Goal: Task Accomplishment & Management: Use online tool/utility

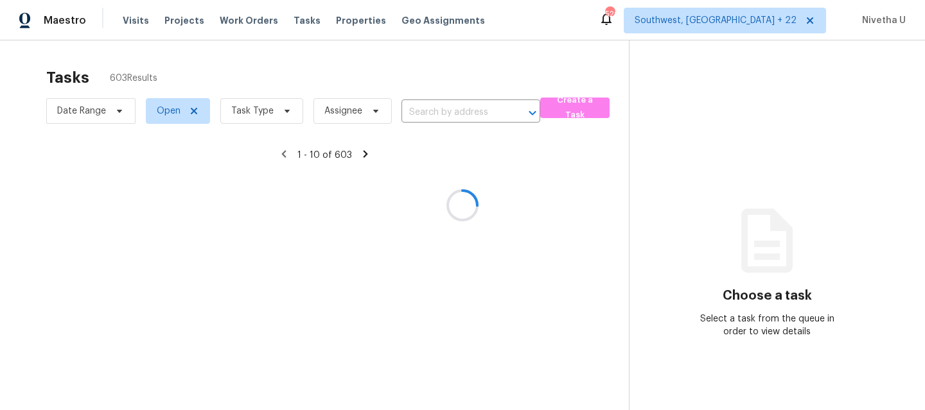
click at [138, 19] on div at bounding box center [462, 205] width 925 height 410
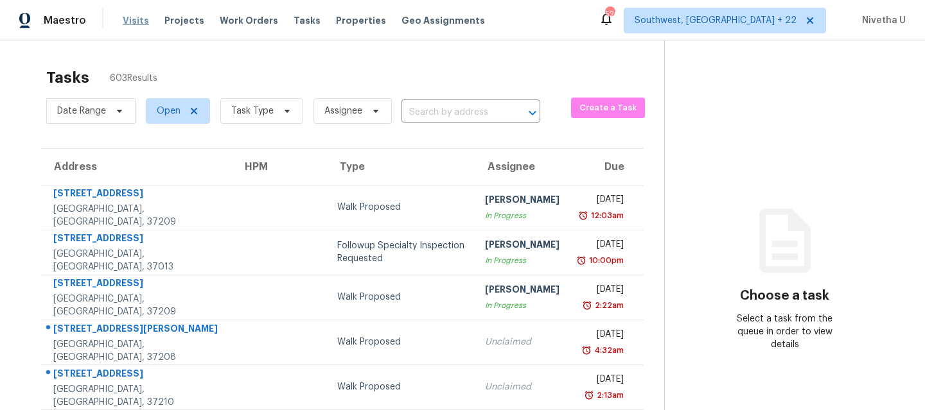
click at [138, 19] on span "Visits" at bounding box center [136, 20] width 26 height 13
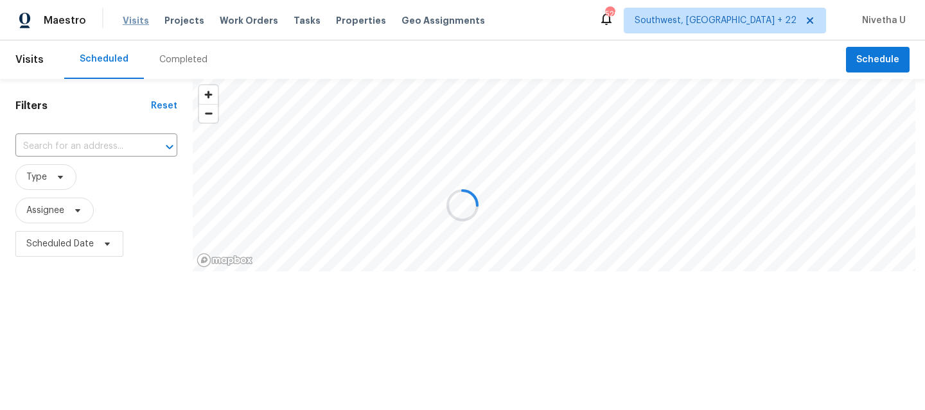
click at [138, 19] on div at bounding box center [462, 205] width 925 height 410
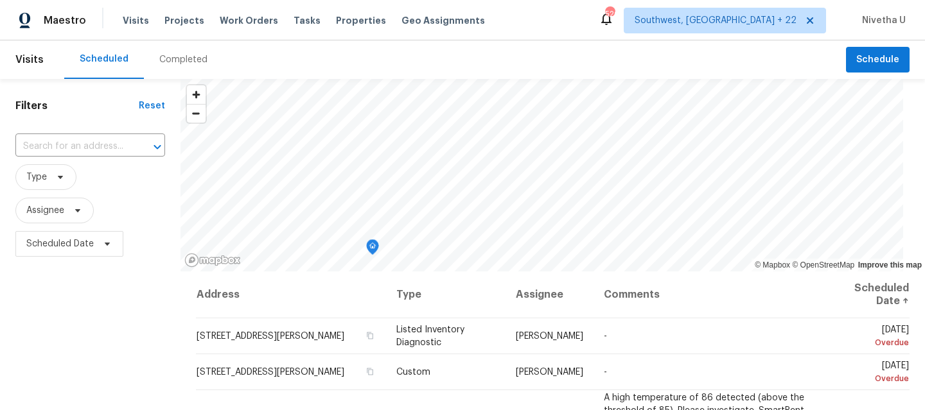
click at [179, 64] on div "Completed" at bounding box center [183, 59] width 48 height 13
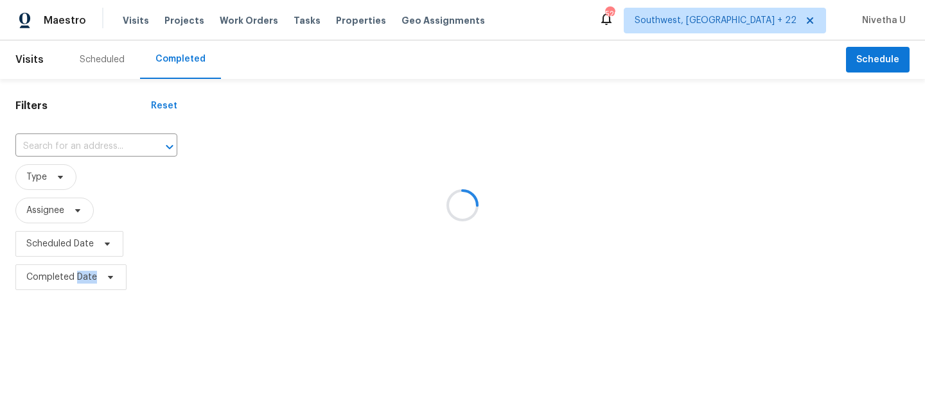
click at [179, 64] on div at bounding box center [462, 205] width 925 height 410
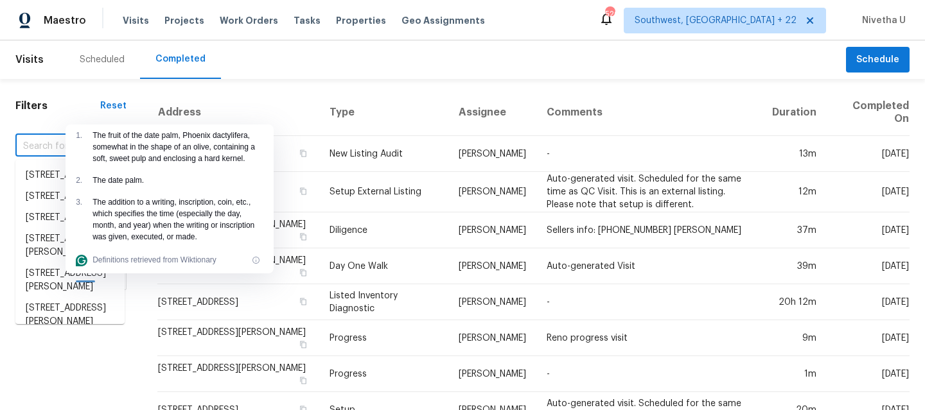
click at [26, 143] on input "text" at bounding box center [52, 147] width 75 height 20
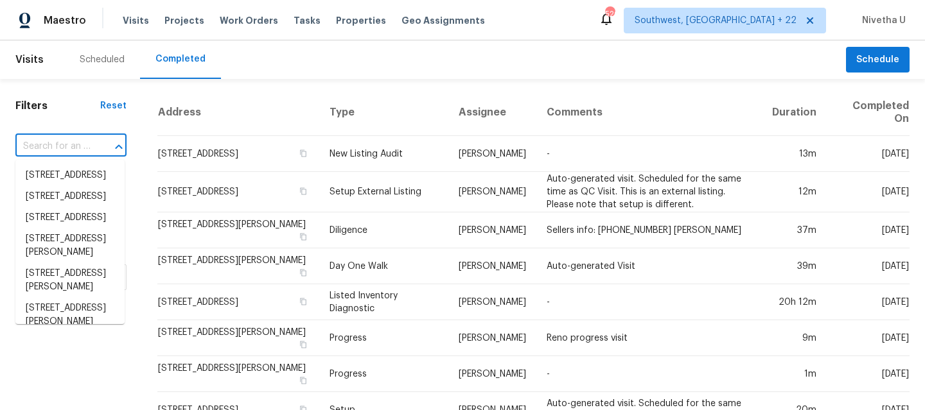
paste input "[STREET_ADDRESS]"
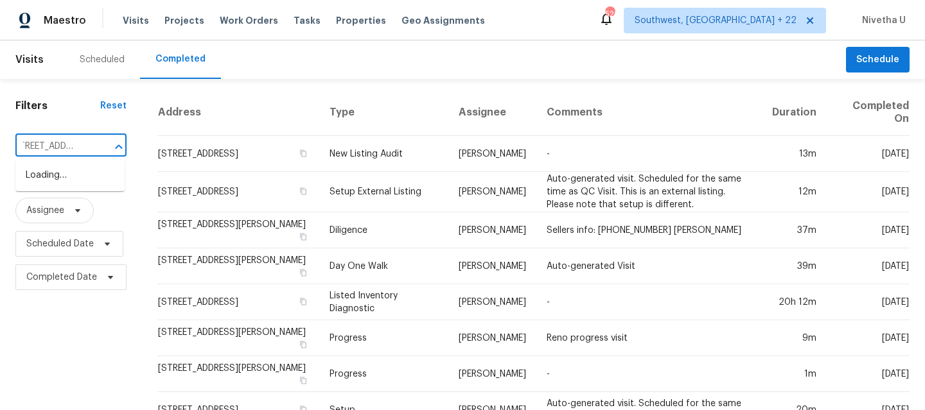
type input "[STREET_ADDRESS]"
click at [48, 186] on li "[STREET_ADDRESS]" at bounding box center [69, 175] width 109 height 21
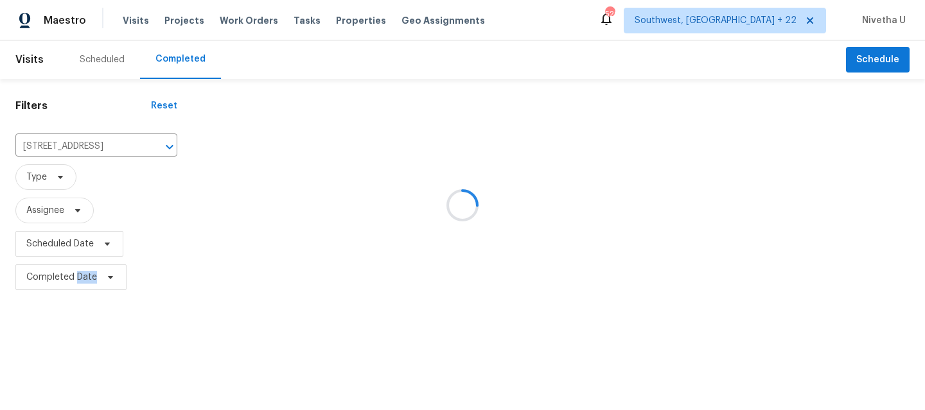
click at [48, 187] on div at bounding box center [462, 205] width 925 height 410
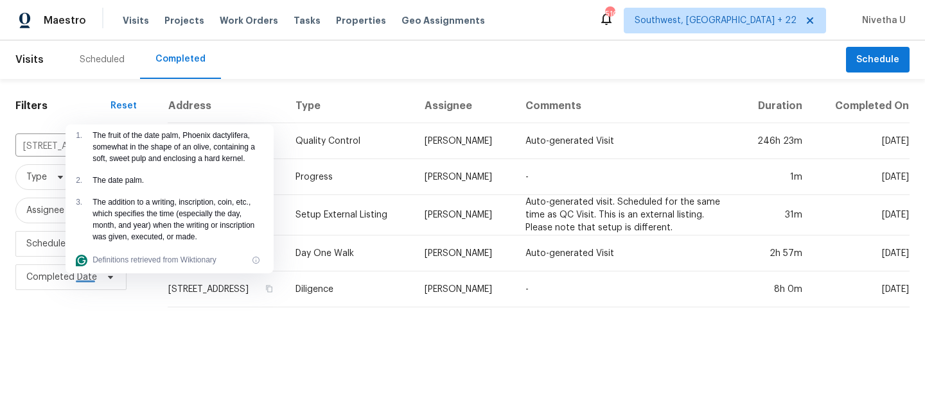
click at [377, 318] on html "Maestro Visits Projects Work Orders Tasks Properties Geo Assignments [STREET_AD…" at bounding box center [462, 159] width 925 height 318
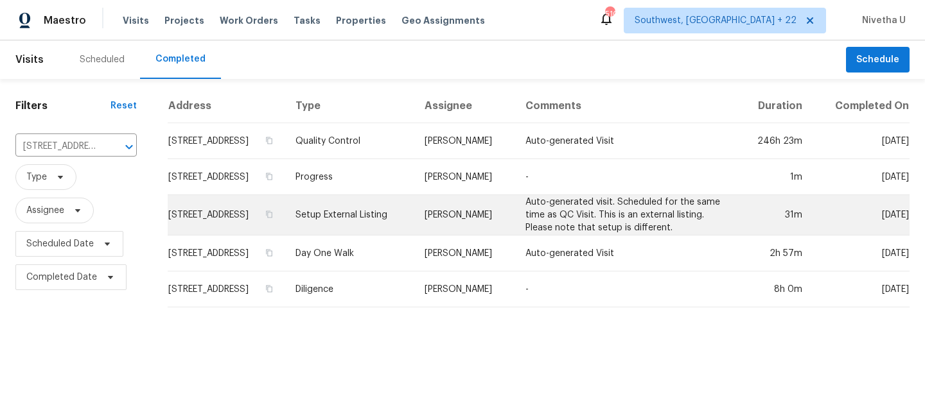
click at [383, 225] on td "Setup External Listing" at bounding box center [349, 215] width 128 height 40
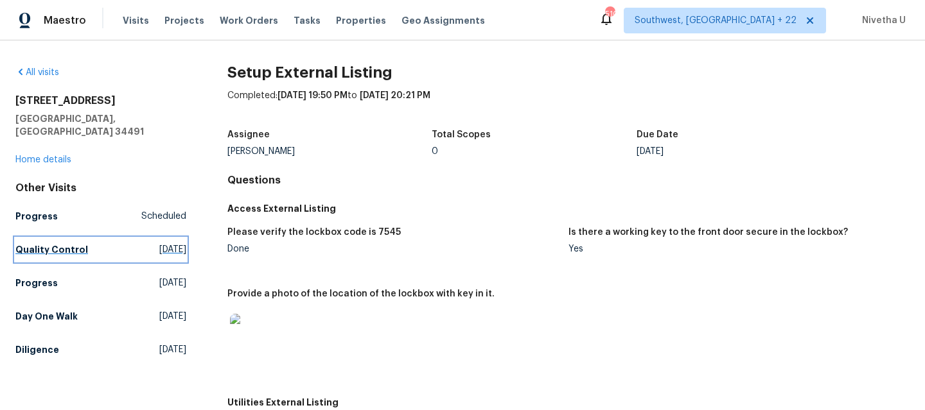
click at [93, 238] on link "Quality Control [DATE]" at bounding box center [100, 249] width 171 height 23
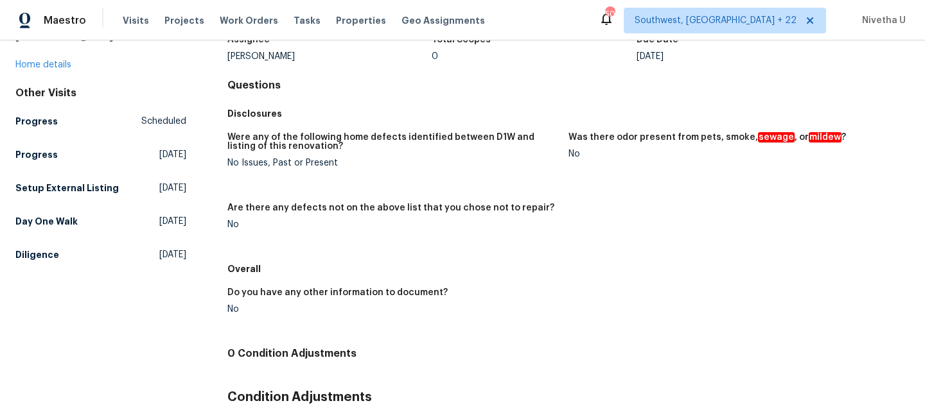
scroll to position [40, 0]
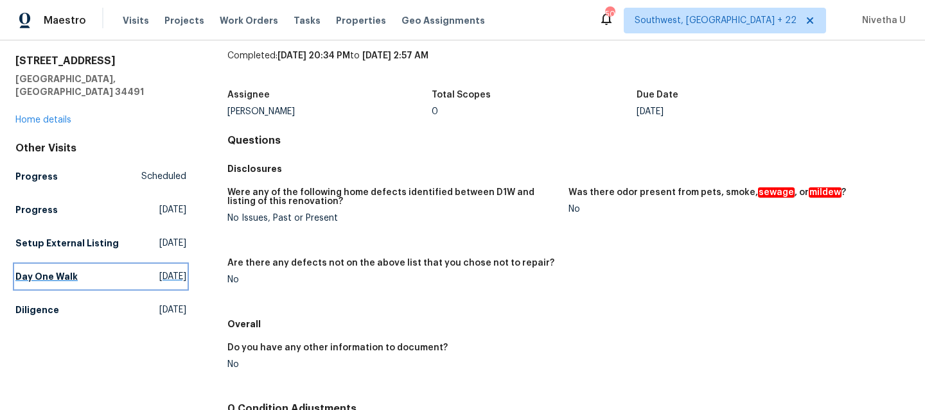
click at [80, 277] on link "Day One Walk [DATE]" at bounding box center [100, 276] width 171 height 23
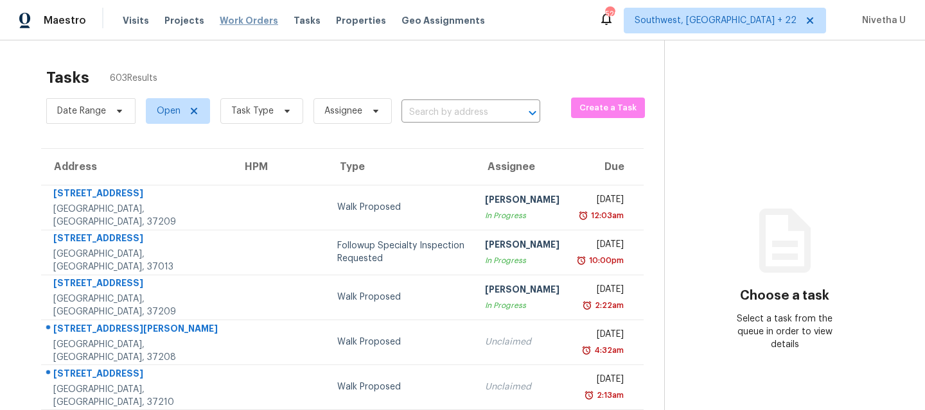
click at [234, 19] on span "Work Orders" at bounding box center [249, 20] width 58 height 13
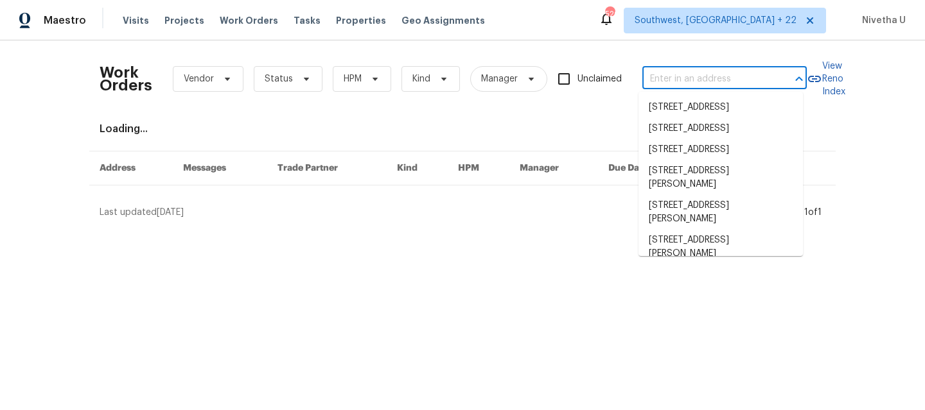
click at [682, 75] on input "text" at bounding box center [706, 79] width 128 height 20
paste input "[STREET_ADDRESS]"
type input "[STREET_ADDRESS]"
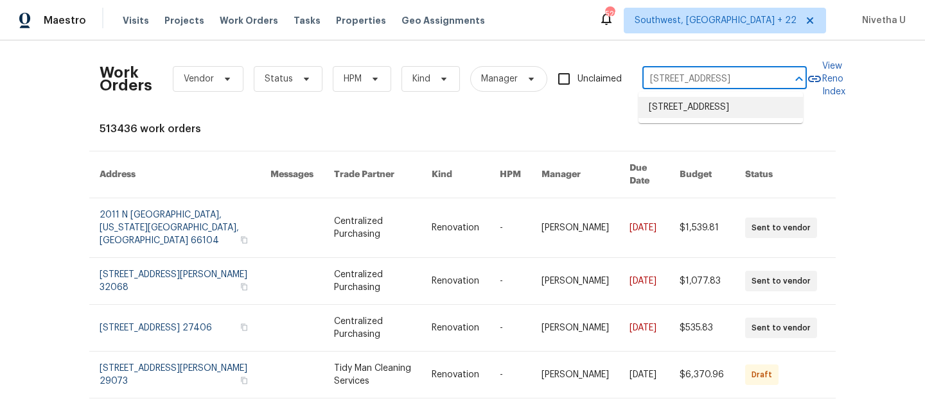
click at [690, 116] on li "[STREET_ADDRESS]" at bounding box center [720, 107] width 164 height 21
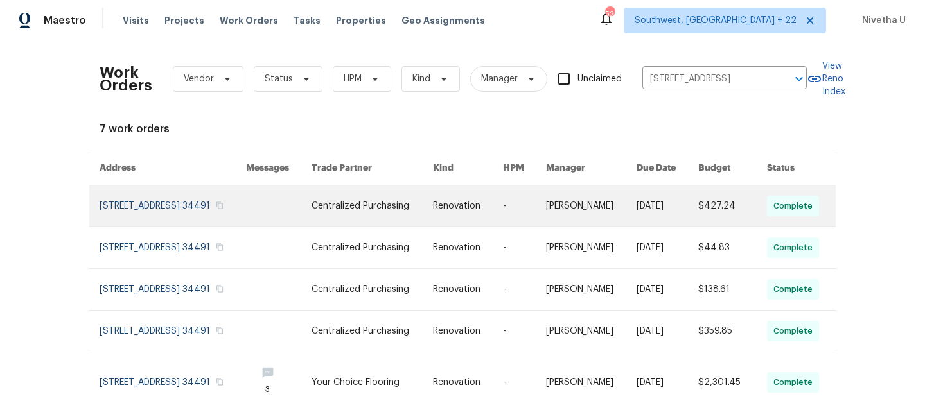
click at [116, 209] on link at bounding box center [173, 206] width 146 height 41
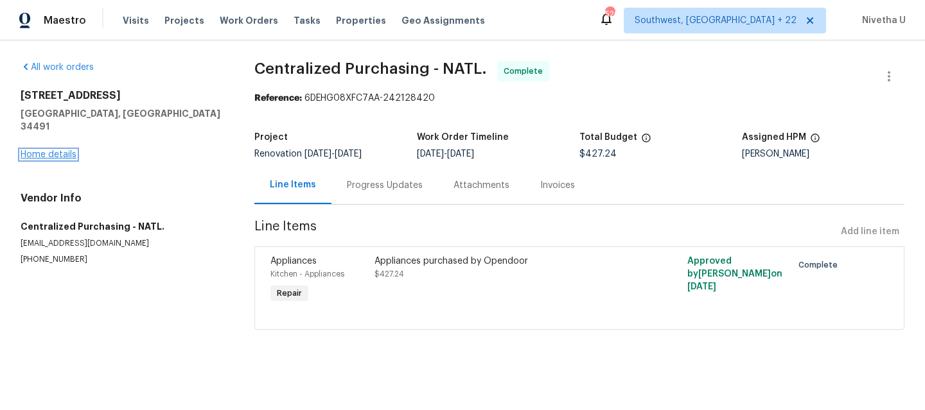
click at [46, 150] on link "Home details" at bounding box center [49, 154] width 56 height 9
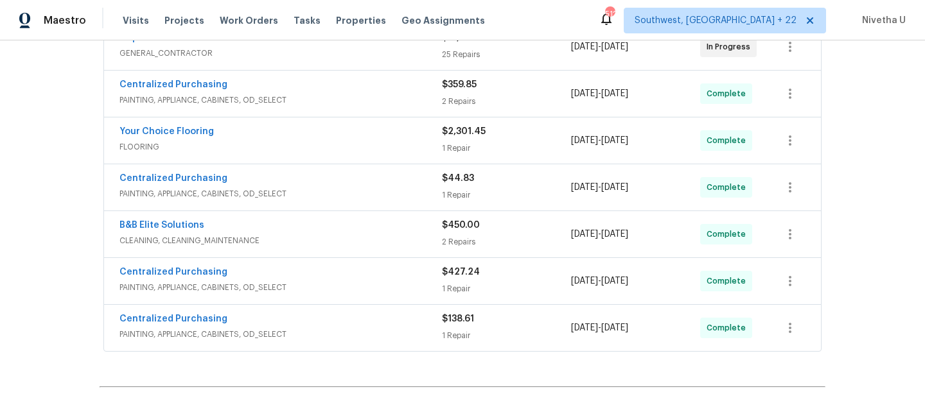
scroll to position [374, 0]
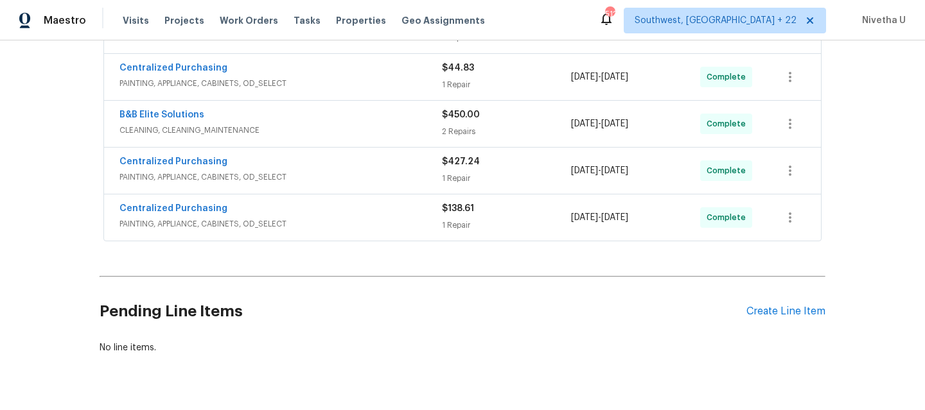
click at [379, 220] on span "PAINTING, APPLIANCE, CABINETS, OD_SELECT" at bounding box center [280, 224] width 322 height 13
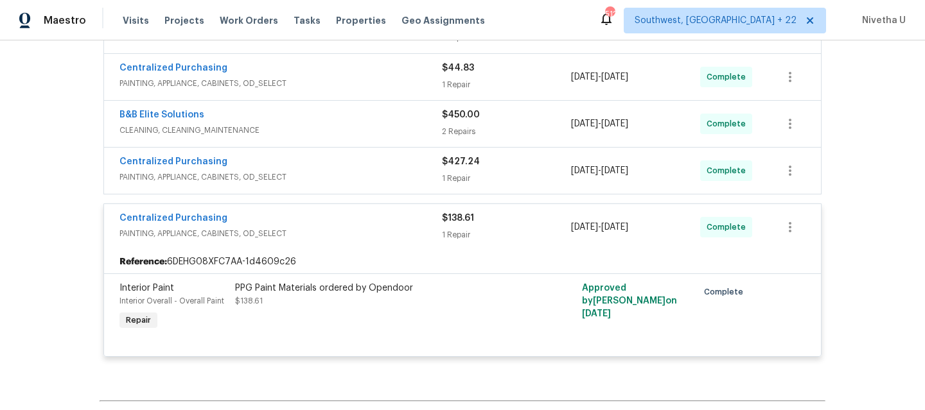
click at [370, 236] on span "PAINTING, APPLIANCE, CABINETS, OD_SELECT" at bounding box center [280, 233] width 322 height 13
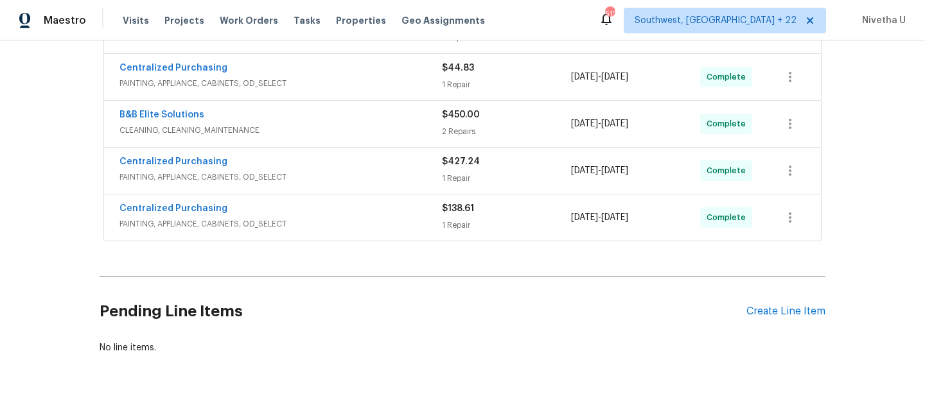
click at [358, 182] on span "PAINTING, APPLIANCE, CABINETS, OD_SELECT" at bounding box center [280, 177] width 322 height 13
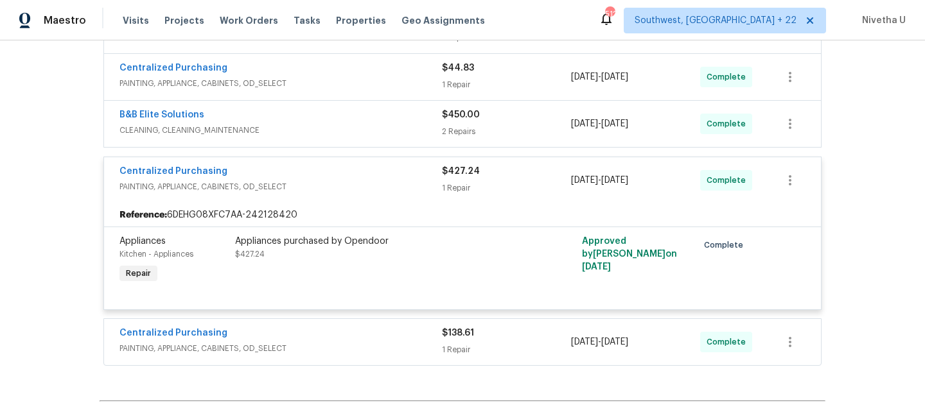
click at [352, 174] on div "Centralized Purchasing" at bounding box center [280, 172] width 322 height 15
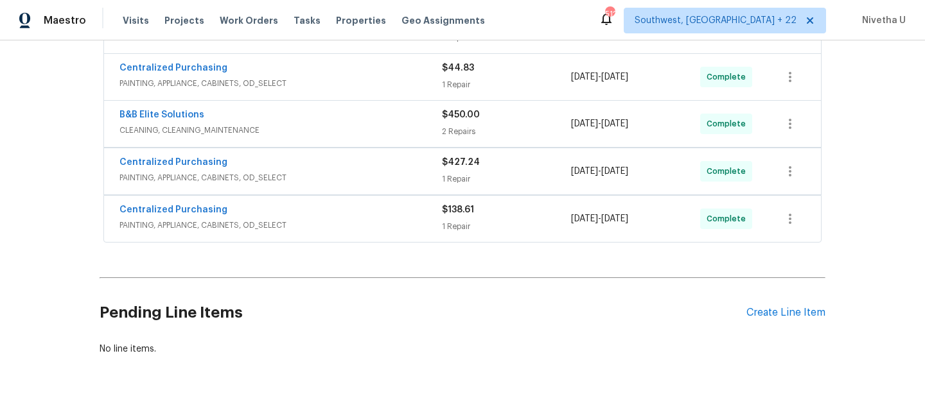
click at [351, 125] on span "CLEANING, CLEANING_MAINTENANCE" at bounding box center [280, 130] width 322 height 13
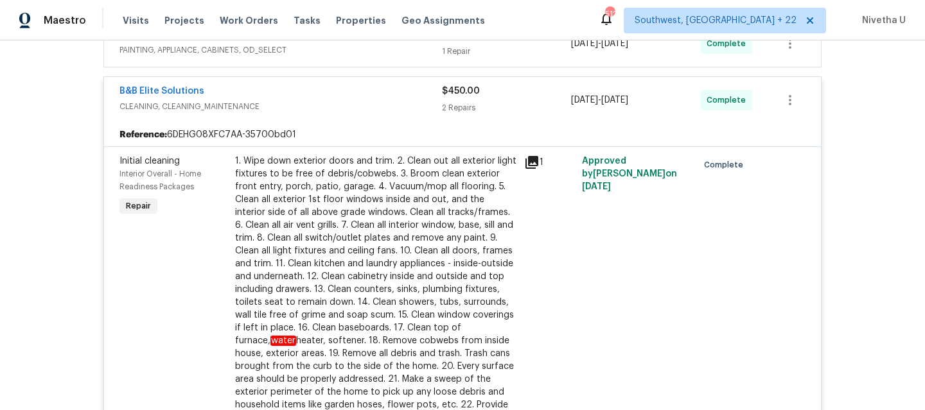
click at [340, 107] on span "CLEANING, CLEANING_MAINTENANCE" at bounding box center [280, 106] width 322 height 13
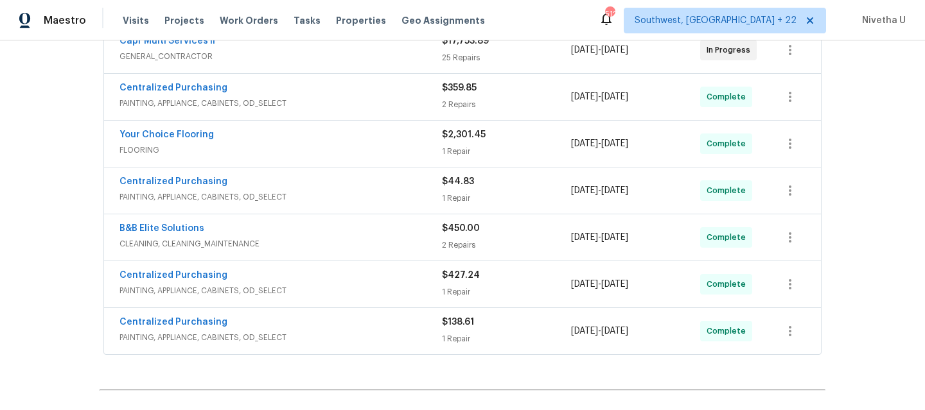
scroll to position [257, 0]
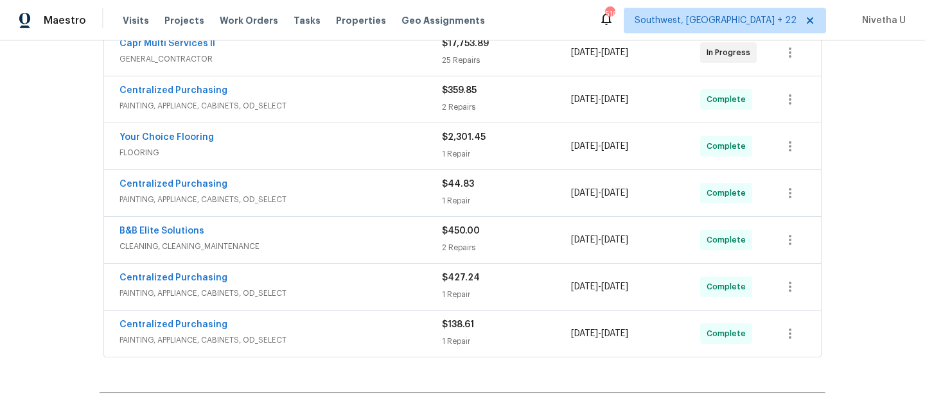
click at [335, 210] on div "Centralized Purchasing PAINTING, APPLIANCE, CABINETS, OD_SELECT $44.83 1 Repair…" at bounding box center [462, 193] width 717 height 46
click at [335, 205] on span "PAINTING, APPLIANCE, CABINETS, OD_SELECT" at bounding box center [280, 199] width 322 height 13
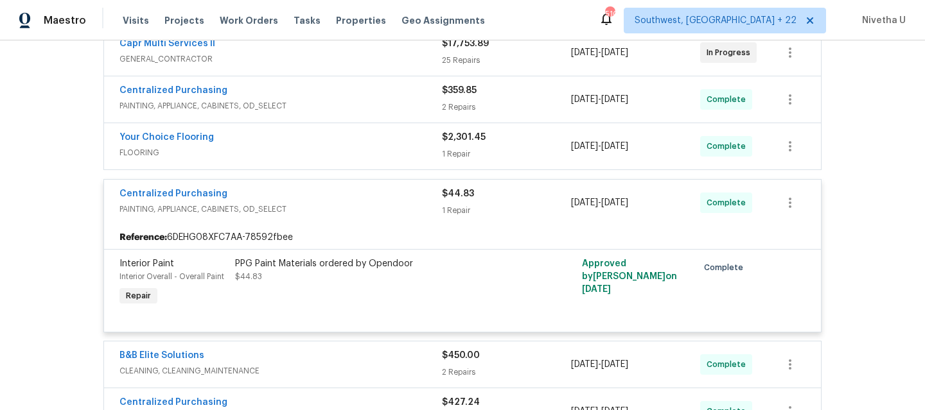
click at [335, 205] on span "PAINTING, APPLIANCE, CABINETS, OD_SELECT" at bounding box center [280, 209] width 322 height 13
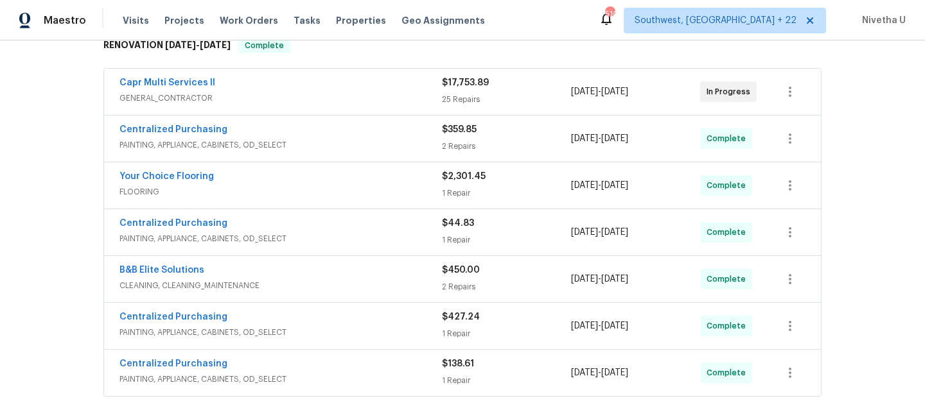
scroll to position [214, 0]
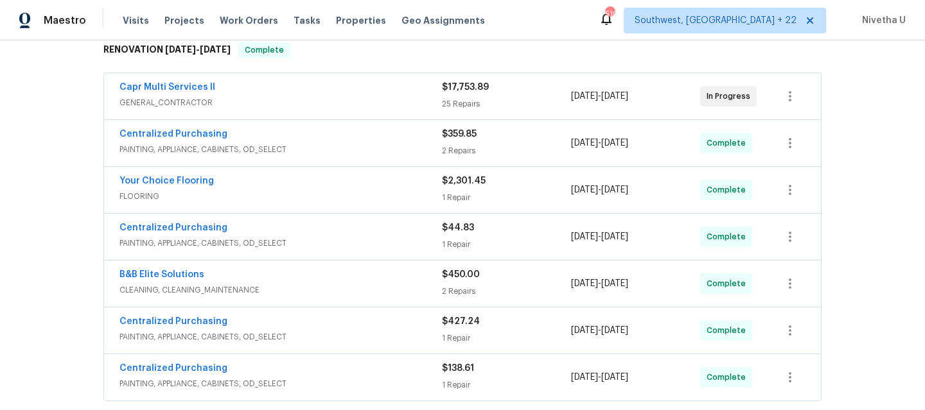
click at [327, 392] on div "Centralized Purchasing PAINTING, APPLIANCE, CABINETS, OD_SELECT" at bounding box center [280, 377] width 322 height 31
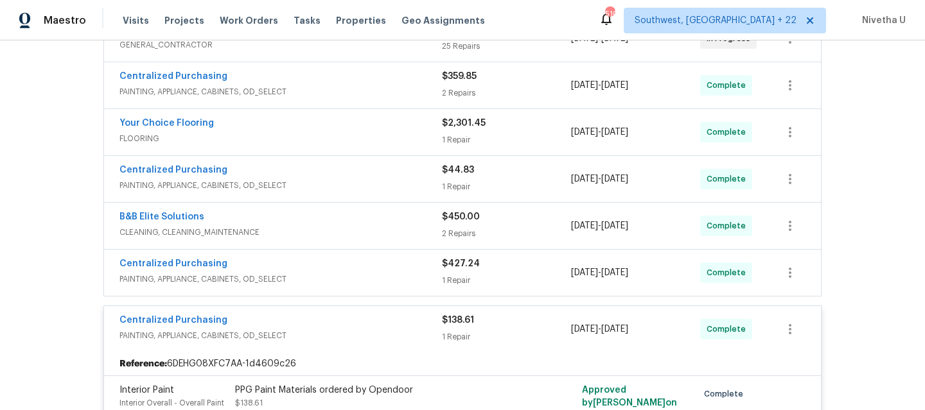
scroll to position [271, 0]
click at [350, 332] on span "PAINTING, APPLIANCE, CABINETS, OD_SELECT" at bounding box center [280, 336] width 322 height 13
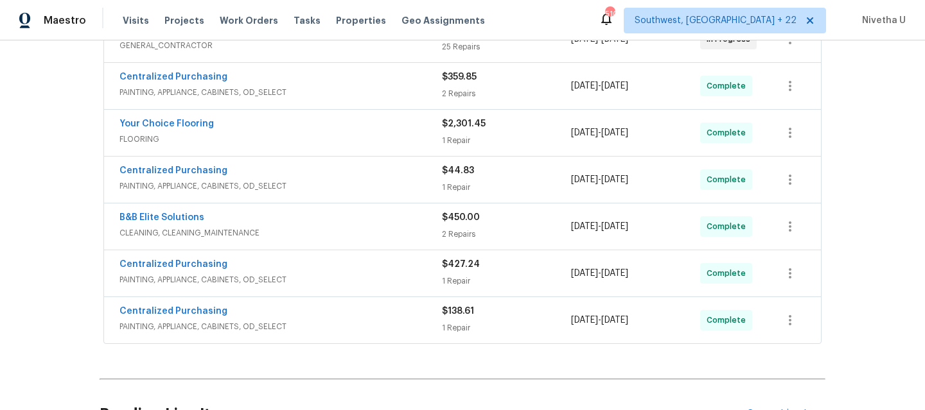
click at [340, 276] on span "PAINTING, APPLIANCE, CABINETS, OD_SELECT" at bounding box center [280, 280] width 322 height 13
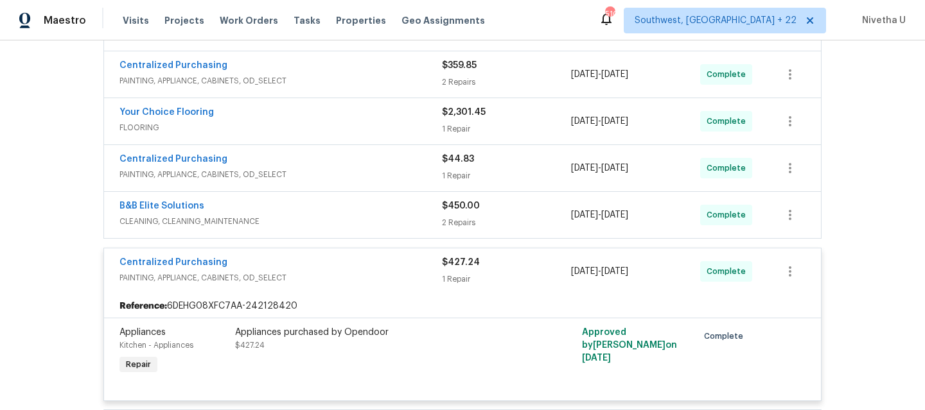
click at [333, 268] on div "Centralized Purchasing" at bounding box center [280, 263] width 322 height 15
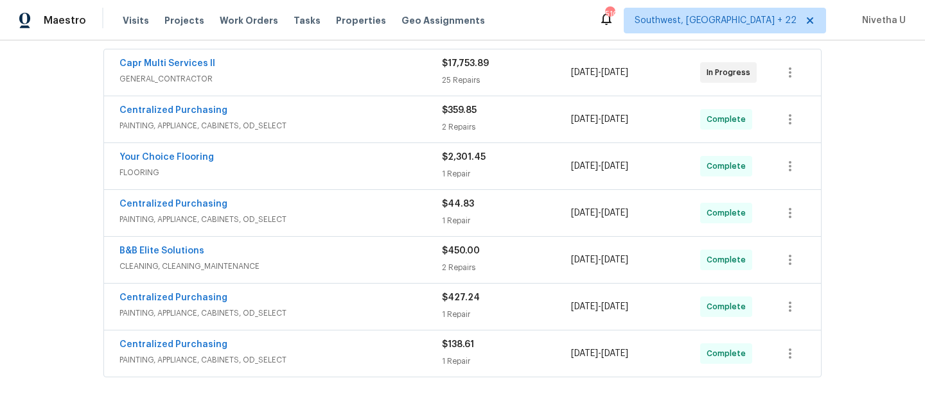
scroll to position [232, 0]
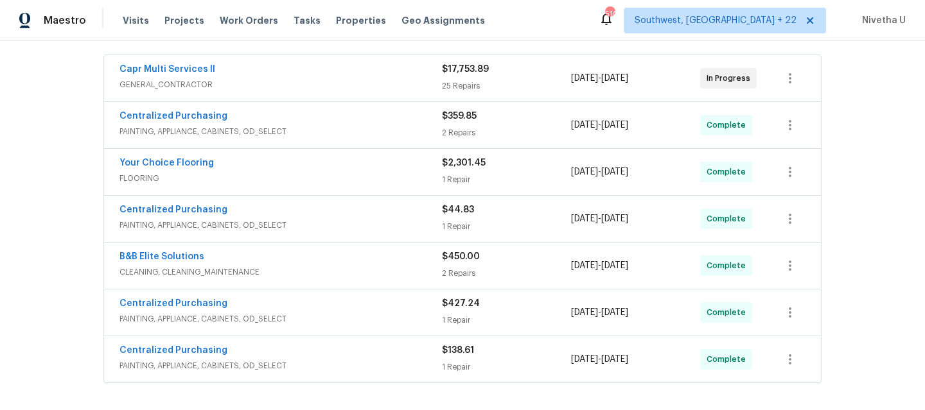
click at [333, 268] on span "CLEANING, CLEANING_MAINTENANCE" at bounding box center [280, 272] width 322 height 13
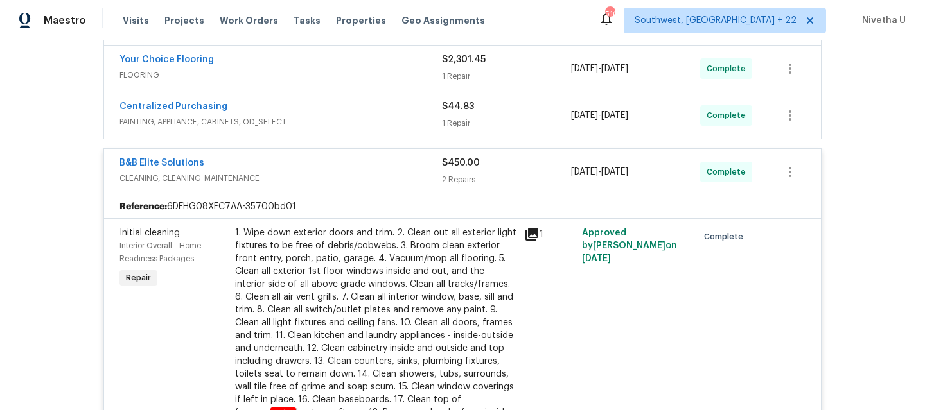
scroll to position [324, 0]
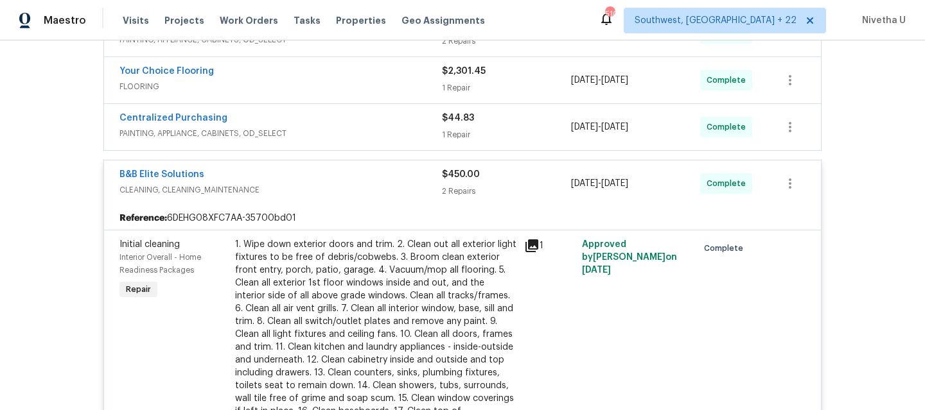
click at [326, 196] on div "B&B Elite Solutions CLEANING, CLEANING_MAINTENANCE" at bounding box center [280, 183] width 322 height 31
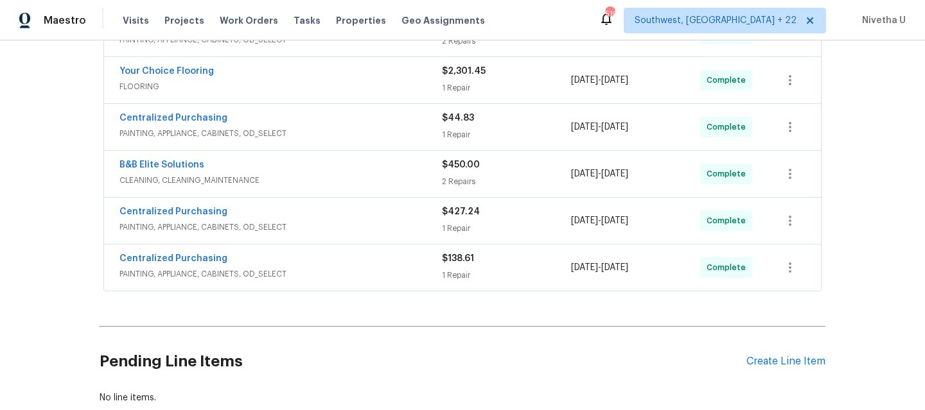
click at [326, 121] on div "Centralized Purchasing" at bounding box center [280, 119] width 322 height 15
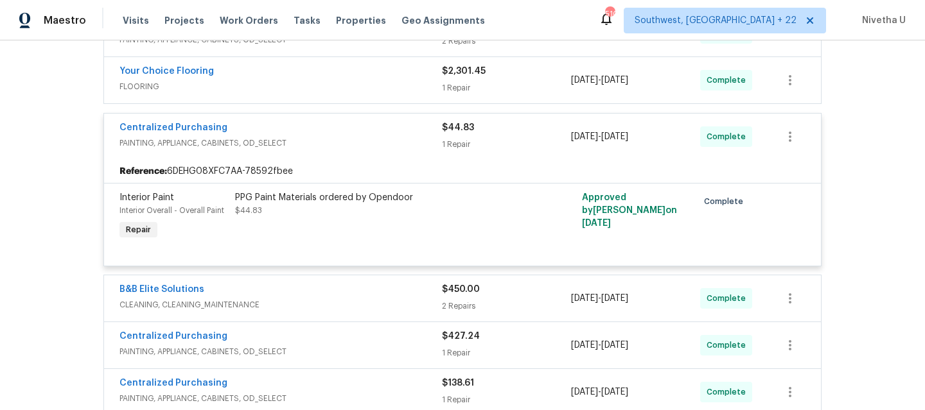
click at [318, 146] on span "PAINTING, APPLIANCE, CABINETS, OD_SELECT" at bounding box center [280, 143] width 322 height 13
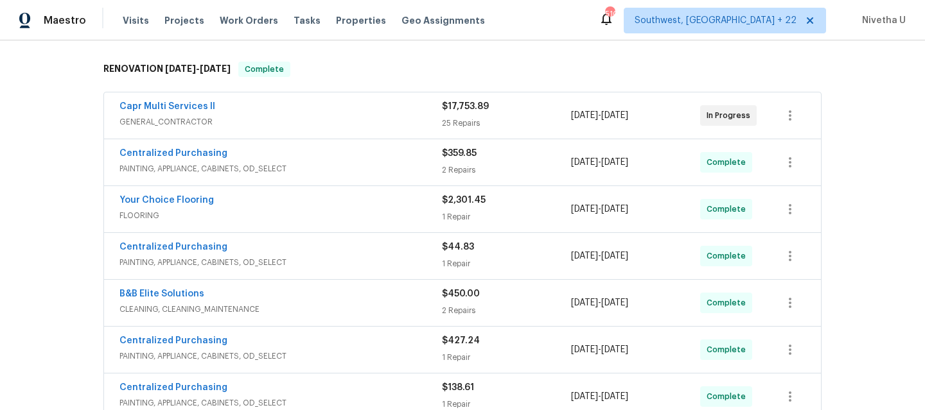
scroll to position [195, 0]
click at [294, 206] on div "Your Choice Flooring" at bounding box center [280, 200] width 322 height 15
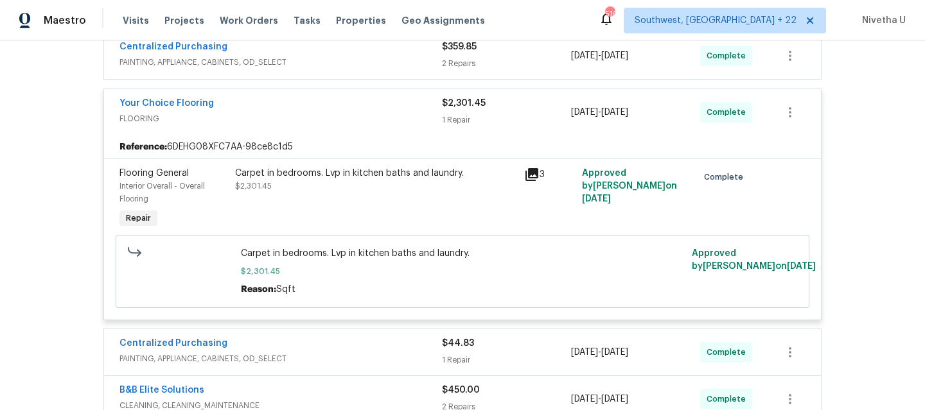
scroll to position [300, 0]
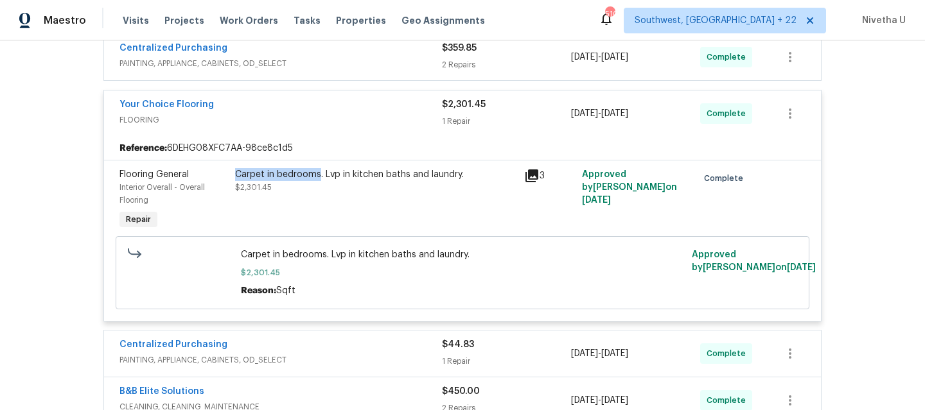
drag, startPoint x: 229, startPoint y: 175, endPoint x: 314, endPoint y: 175, distance: 84.8
click at [314, 175] on div "Carpet in bedrooms. Lvp in kitchen baths and laundry. $2,301.45" at bounding box center [375, 200] width 289 height 72
copy div "Carpet in bedrooms"
drag, startPoint x: 345, startPoint y: 178, endPoint x: 454, endPoint y: 177, distance: 108.5
click at [454, 177] on div "Carpet in bedrooms. Lvp in kitchen baths and laundry." at bounding box center [375, 174] width 281 height 13
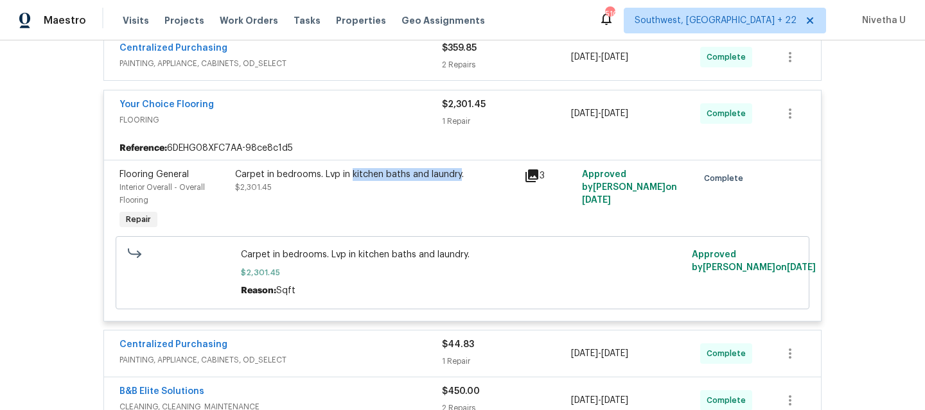
copy div "kitchen baths and laundry"
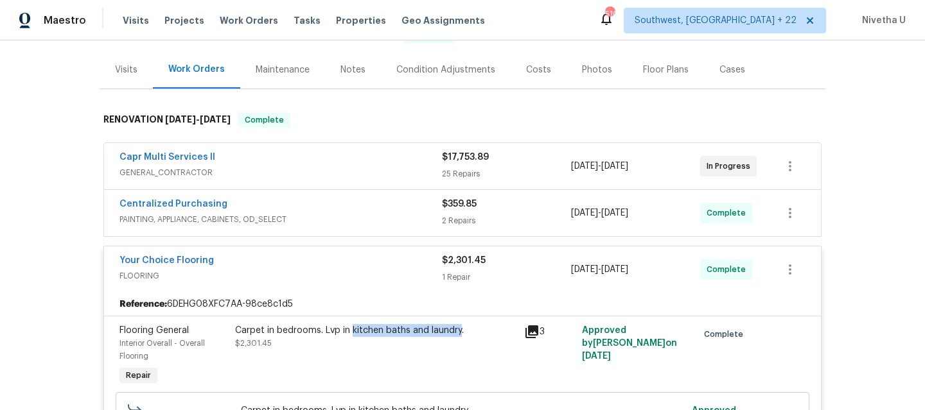
scroll to position [143, 0]
click at [393, 261] on div "Your Choice Flooring" at bounding box center [280, 262] width 322 height 15
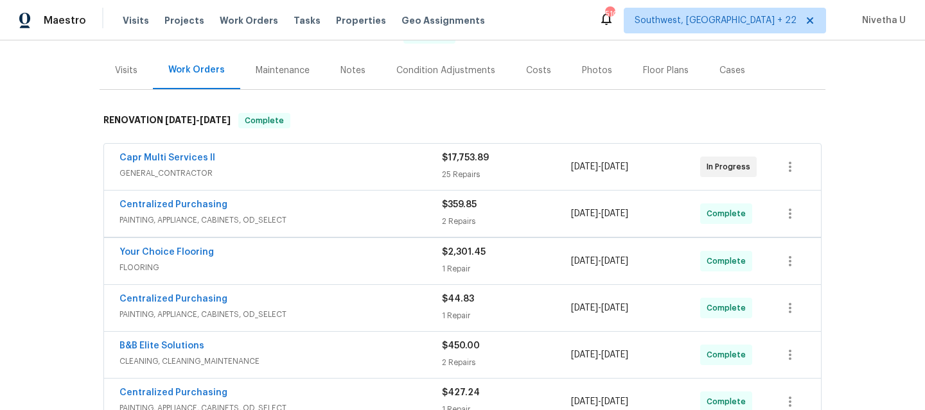
click at [373, 229] on div "Centralized Purchasing PAINTING, APPLIANCE, CABINETS, OD_SELECT $359.85 2 Repai…" at bounding box center [462, 214] width 717 height 46
click at [367, 214] on span "PAINTING, APPLIANCE, CABINETS, OD_SELECT" at bounding box center [280, 220] width 322 height 13
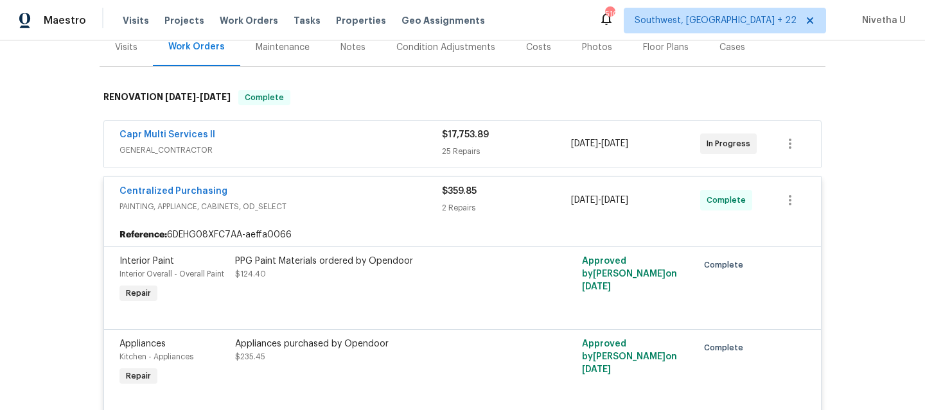
scroll to position [160, 0]
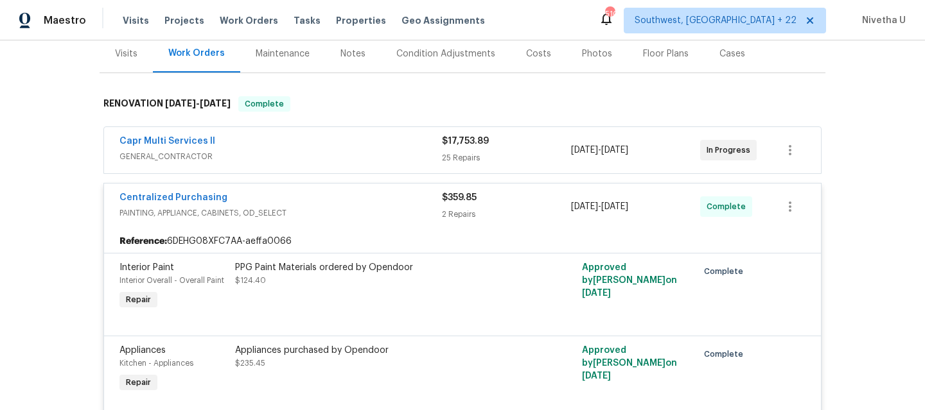
click at [356, 214] on span "PAINTING, APPLIANCE, CABINETS, OD_SELECT" at bounding box center [280, 213] width 322 height 13
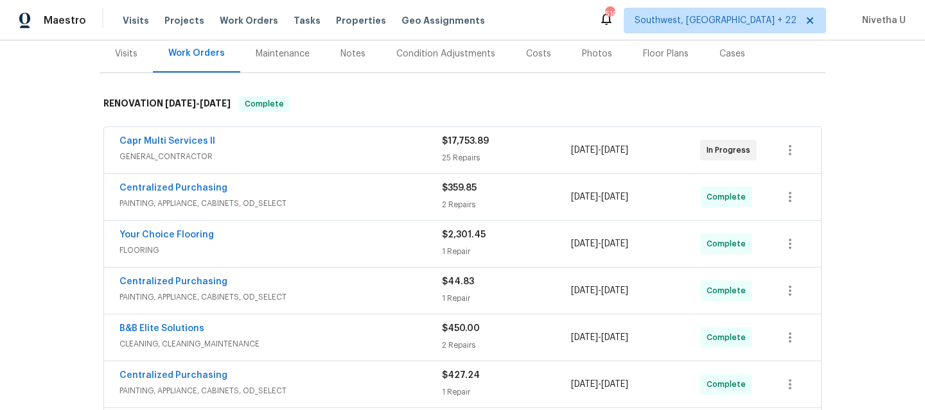
click at [353, 139] on div "Capr Multi Services ll" at bounding box center [280, 142] width 322 height 15
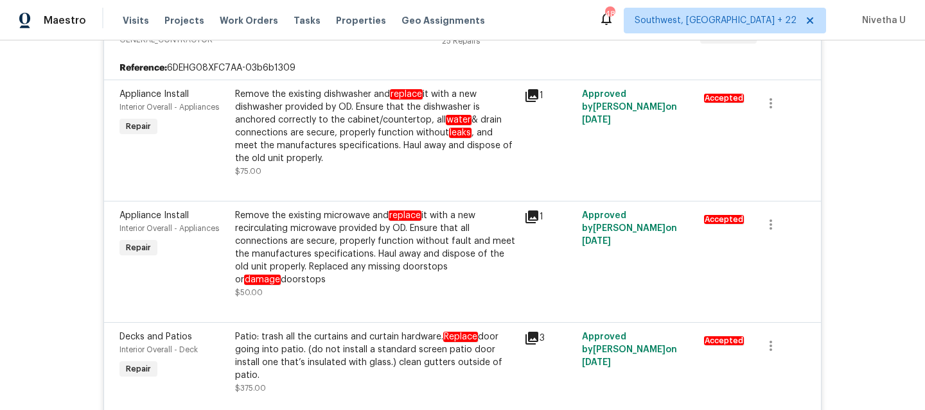
scroll to position [0, 0]
